Goal: Navigation & Orientation: Find specific page/section

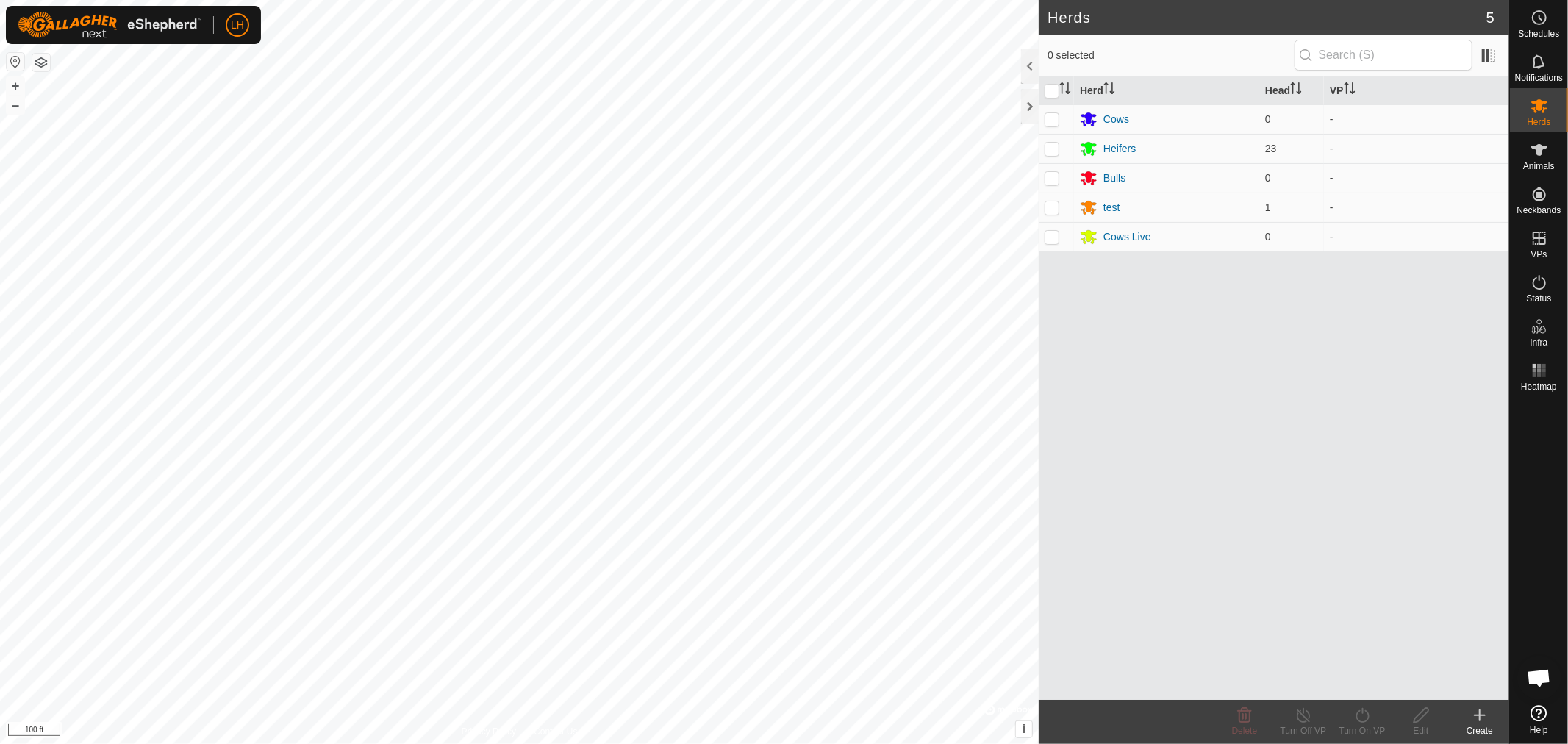
scroll to position [11073, 0]
click at [1112, 144] on div "Heifers" at bounding box center [1120, 148] width 32 height 15
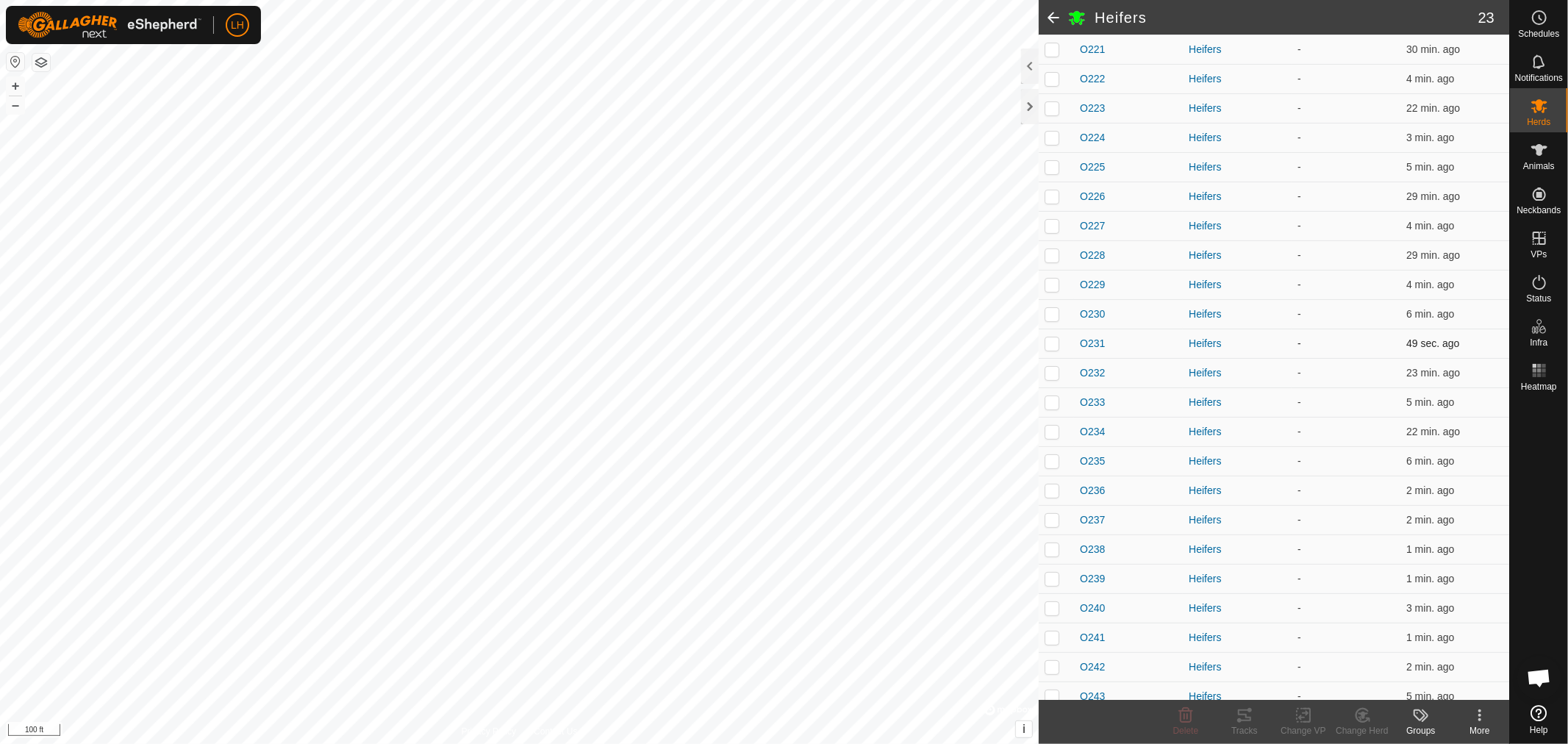
scroll to position [196, 0]
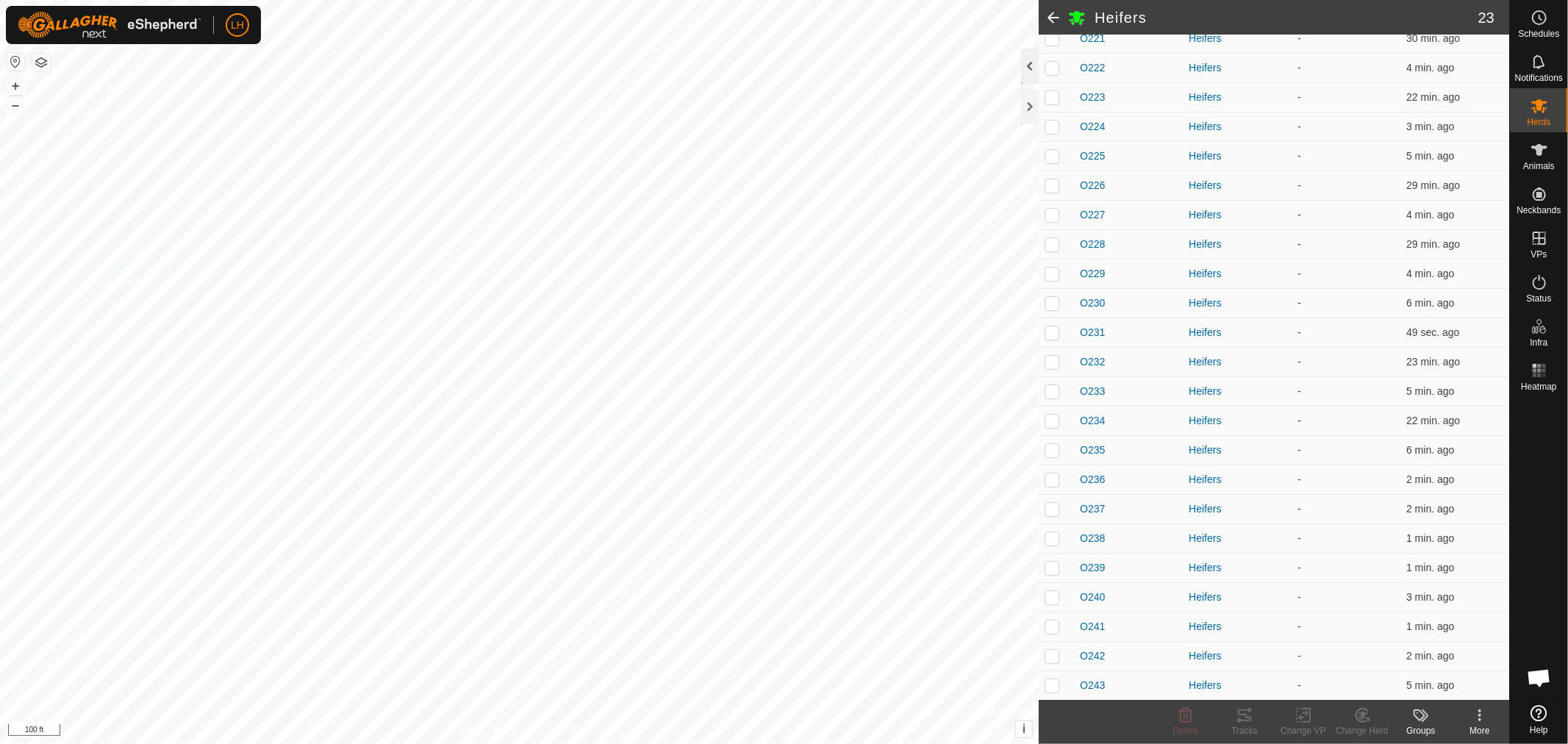
click at [1033, 64] on div at bounding box center [1030, 66] width 18 height 35
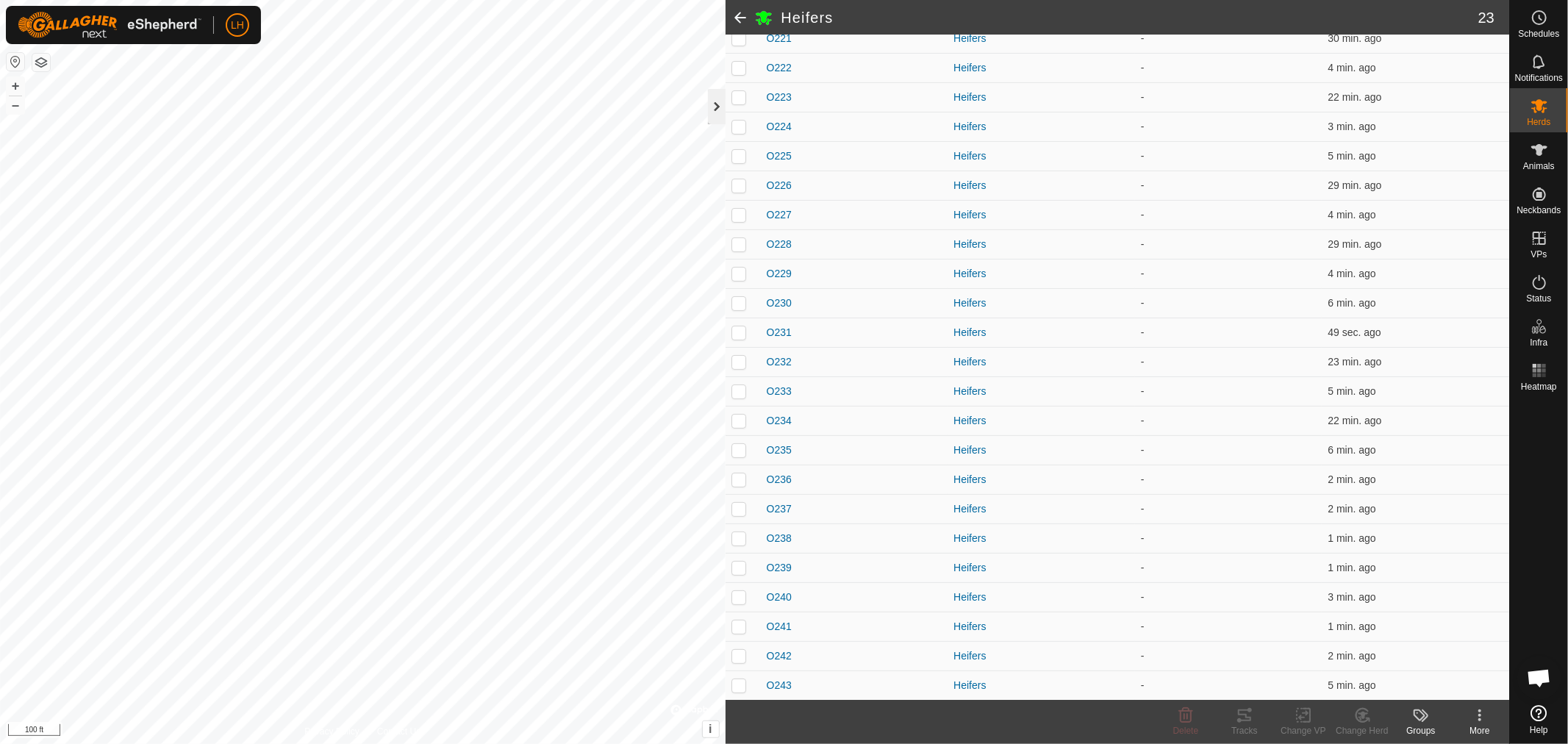
click at [708, 106] on div at bounding box center [717, 106] width 18 height 35
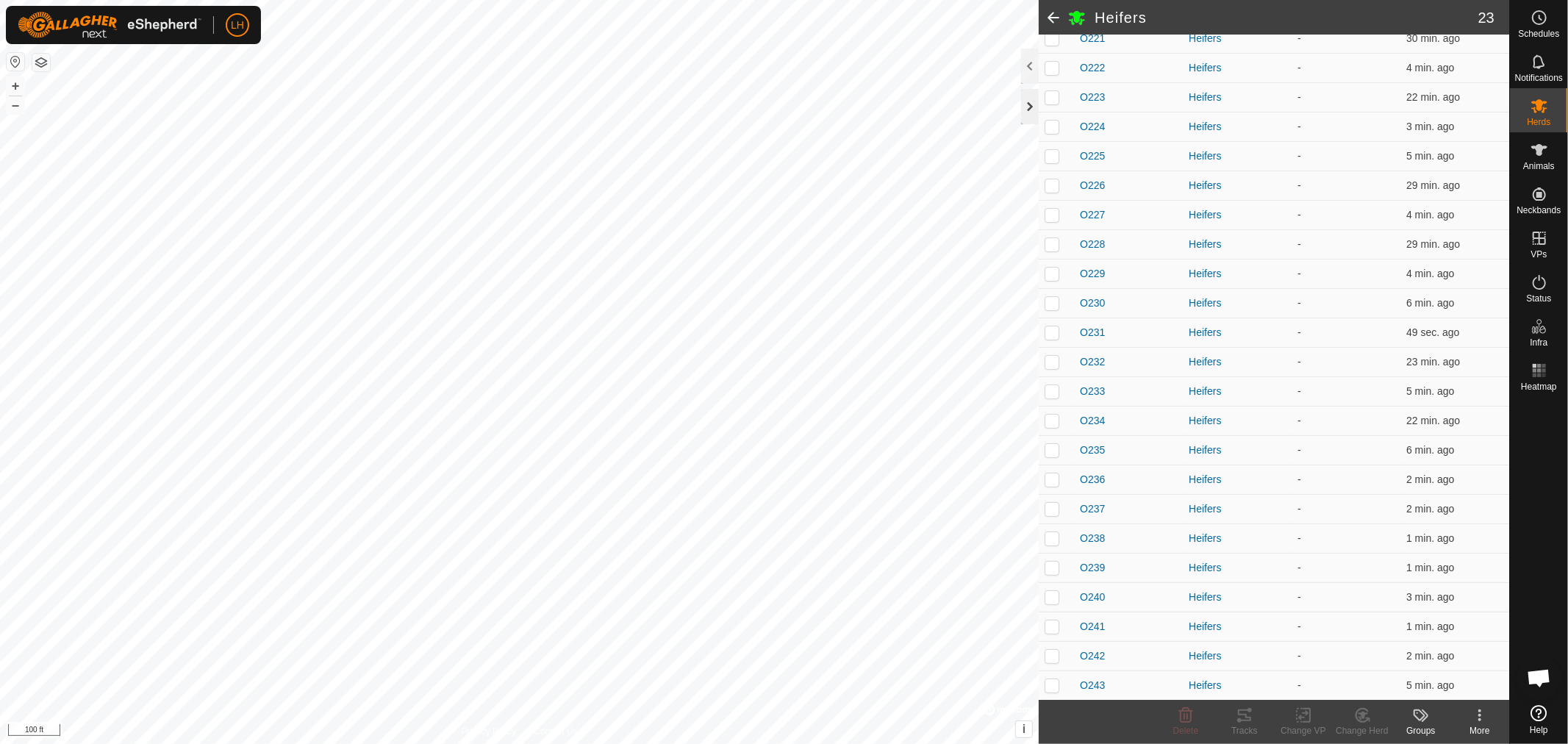
click at [1030, 106] on div at bounding box center [1030, 106] width 18 height 35
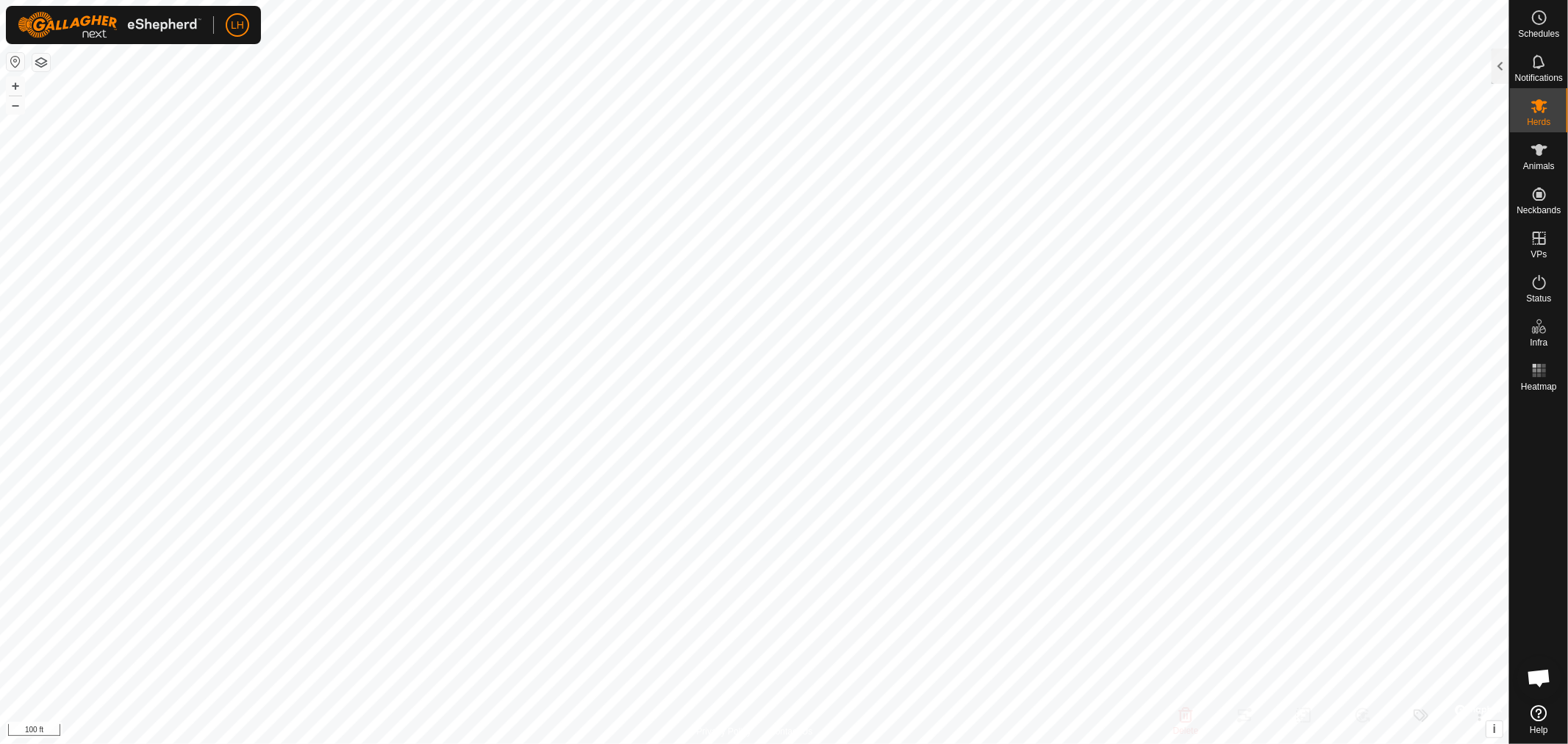
scroll to position [265, 0]
click at [1417, 235] on link "In Rotation" at bounding box center [1446, 238] width 126 height 30
click at [1495, 66] on div at bounding box center [1500, 66] width 18 height 35
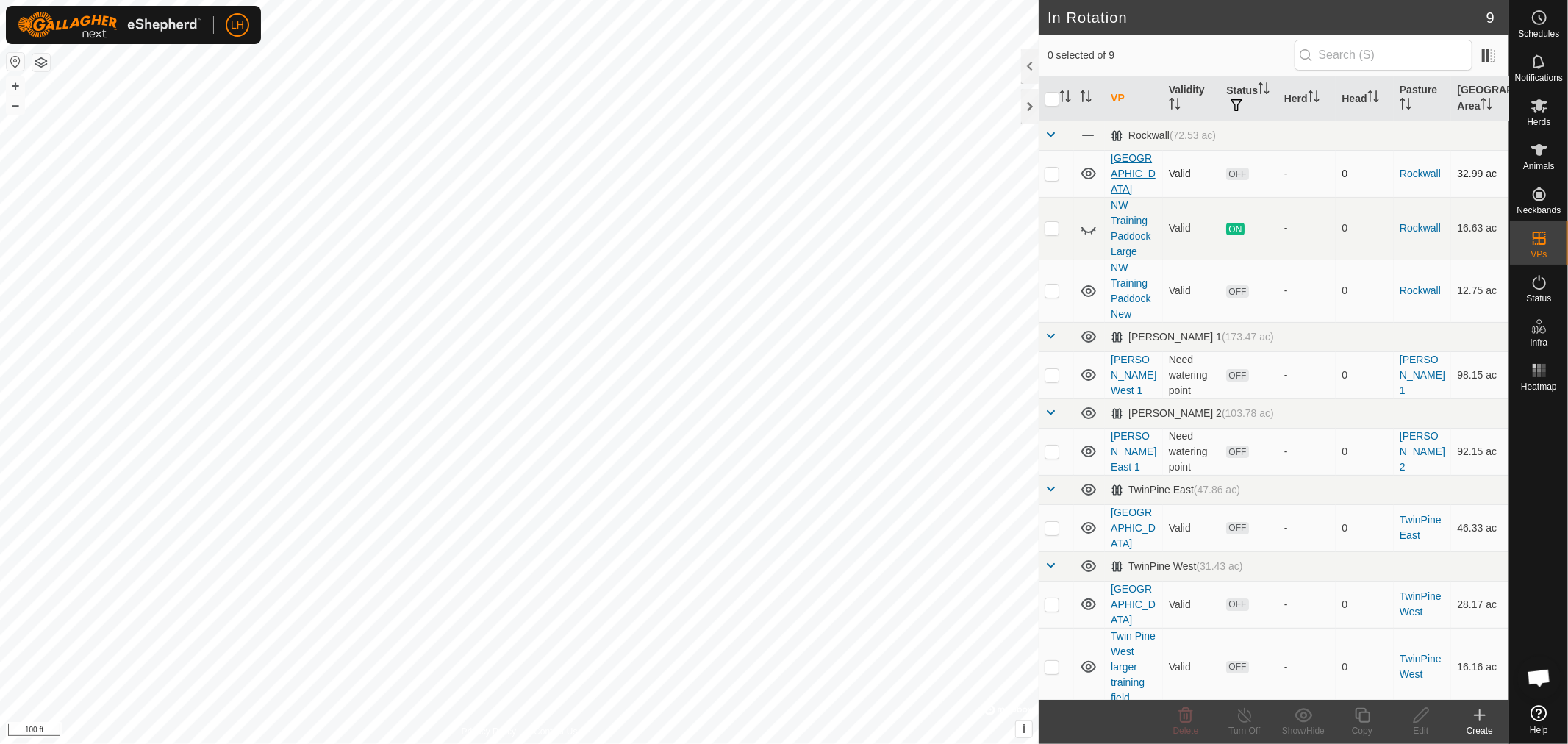
click at [1136, 161] on link "[GEOGRAPHIC_DATA]" at bounding box center [1133, 173] width 45 height 43
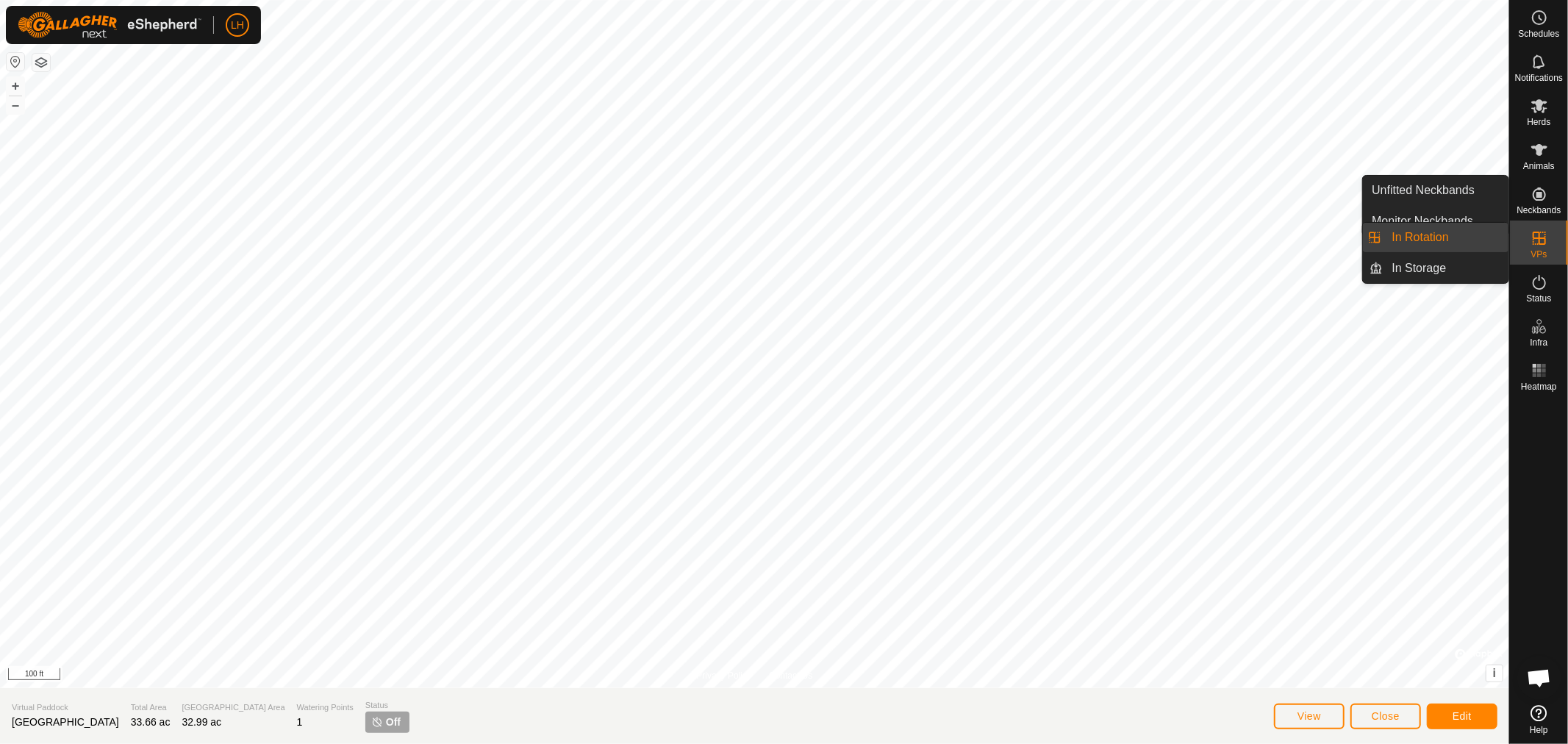
click at [1538, 231] on icon at bounding box center [1539, 238] width 18 height 18
click at [1538, 230] on icon at bounding box center [1539, 238] width 18 height 18
click at [1443, 231] on link "In Rotation" at bounding box center [1446, 238] width 126 height 30
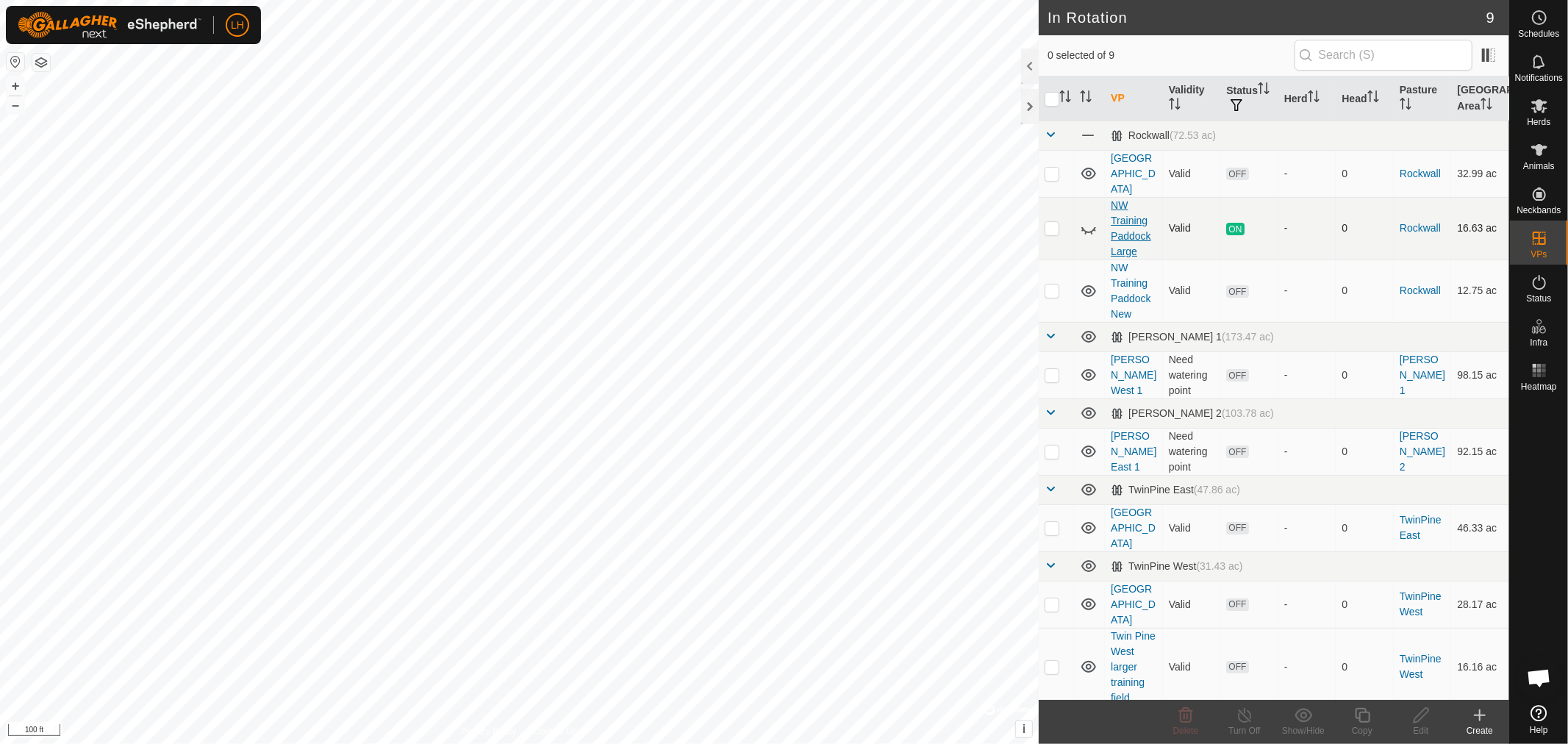
click at [1132, 208] on link "NW Training Paddock Large" at bounding box center [1131, 228] width 40 height 58
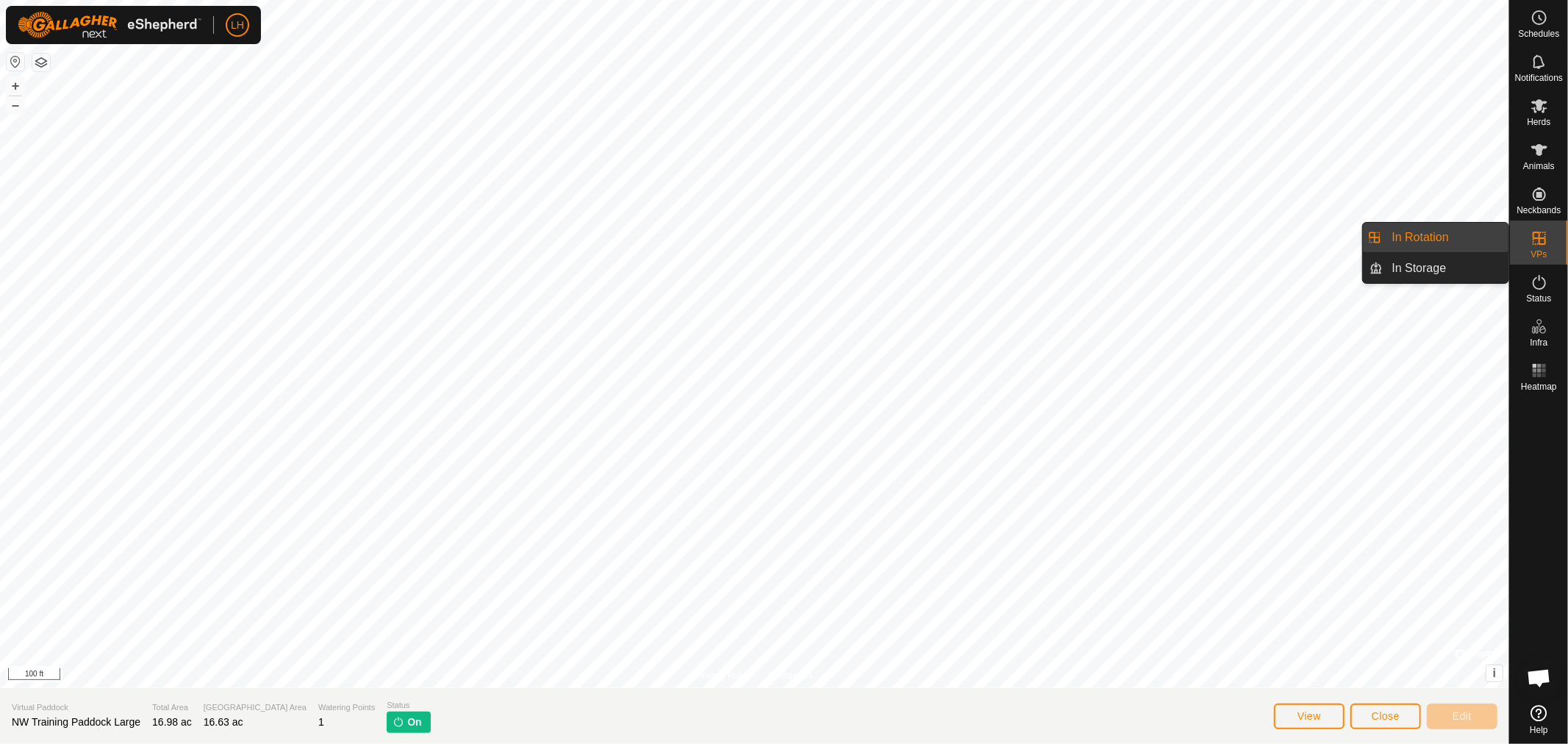
click at [1437, 236] on link "In Rotation" at bounding box center [1446, 238] width 126 height 30
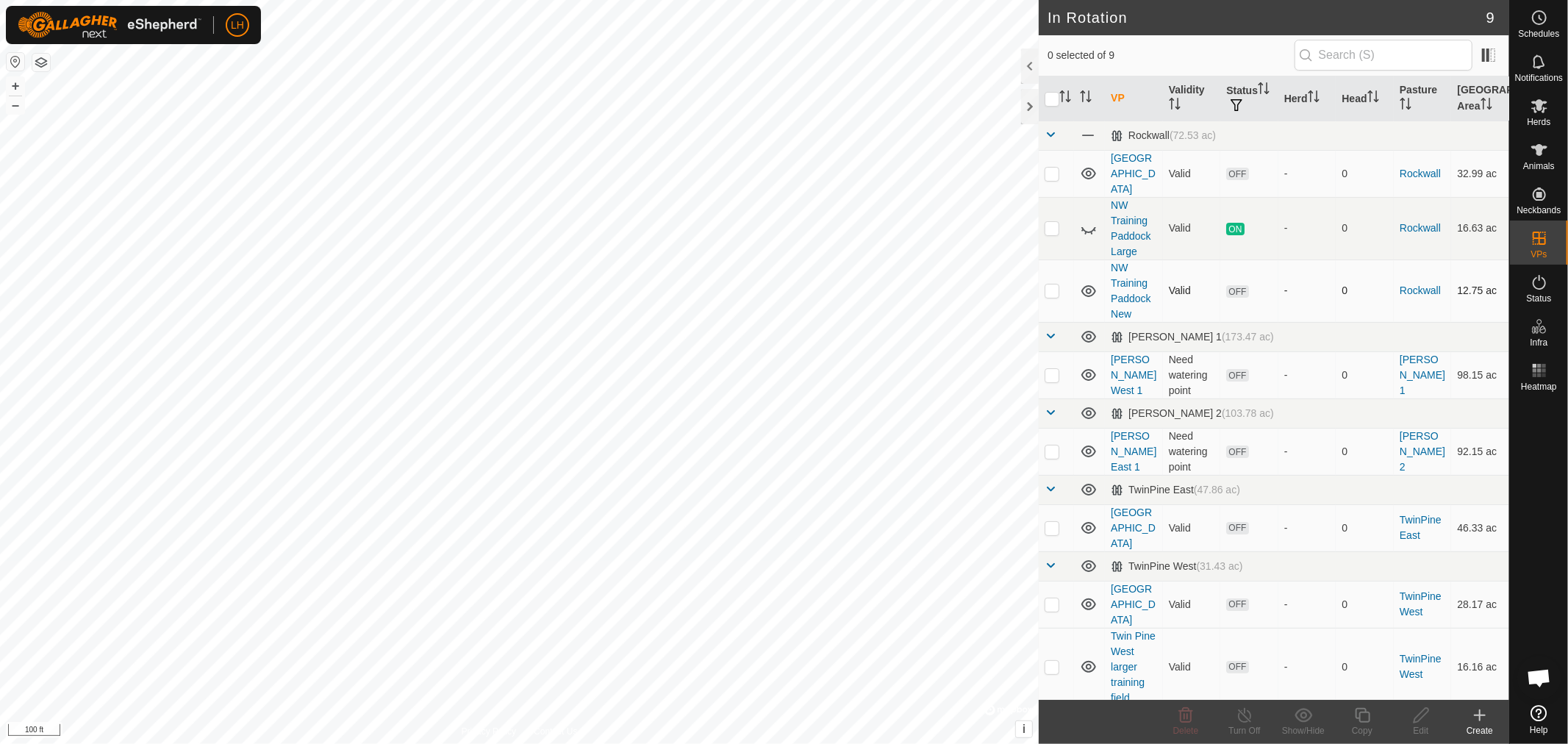
scroll to position [55, 0]
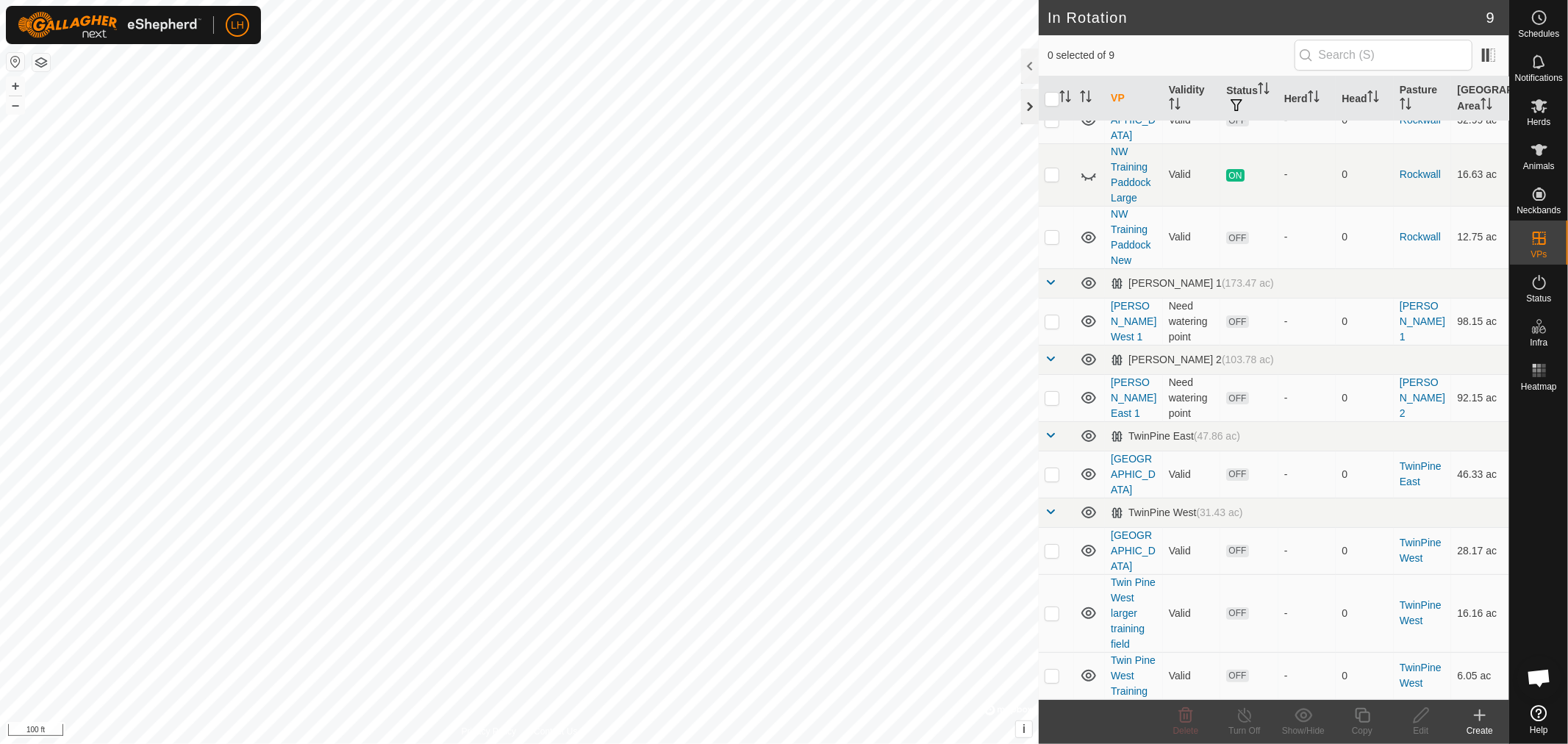
click at [1026, 103] on div at bounding box center [1030, 106] width 18 height 35
